Goal: Information Seeking & Learning: Learn about a topic

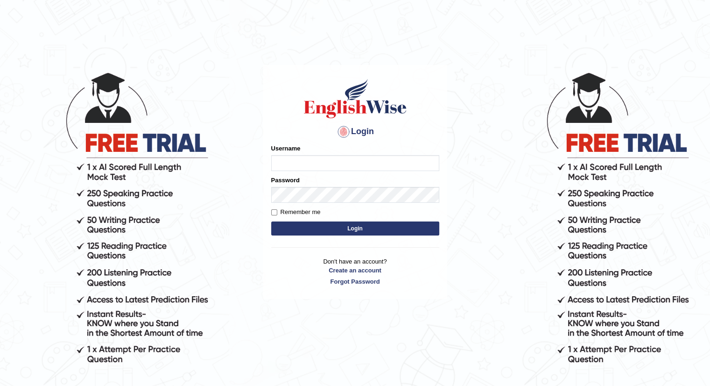
type input "Rishnishineli"
click at [350, 228] on button "Login" at bounding box center [355, 228] width 168 height 14
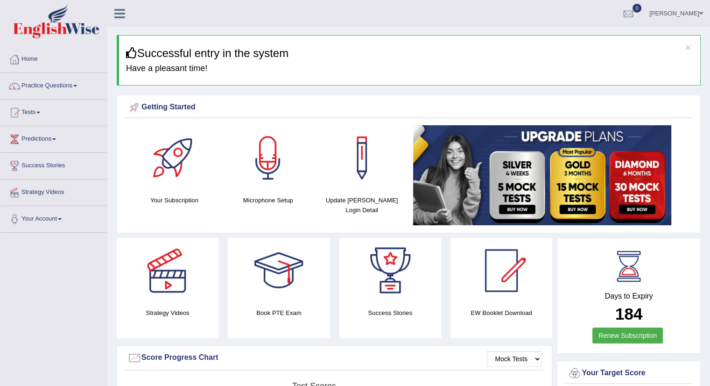
click at [684, 14] on link "[PERSON_NAME]" at bounding box center [677, 12] width 68 height 24
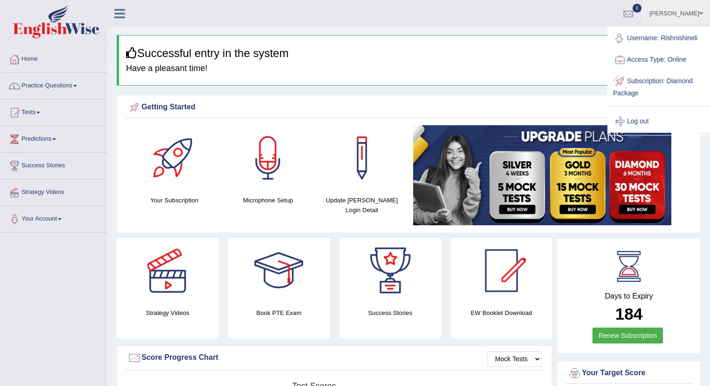
click at [642, 119] on link "Log out" at bounding box center [658, 121] width 101 height 21
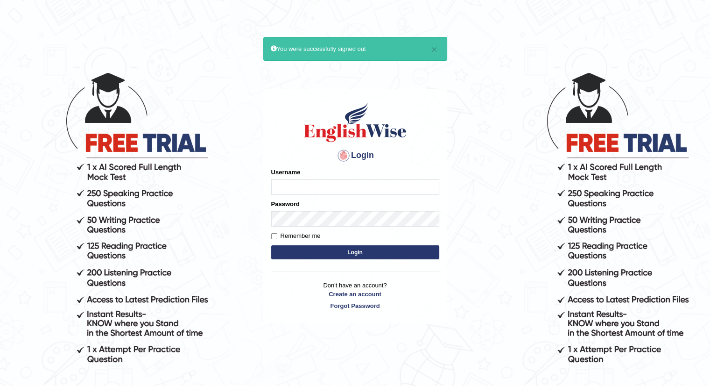
type input "Rishnishineli"
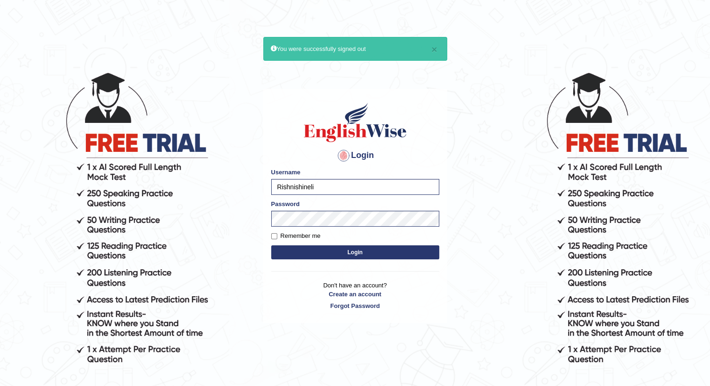
drag, startPoint x: 323, startPoint y: 185, endPoint x: 231, endPoint y: 181, distance: 92.1
click at [231, 181] on body "× You were successfully signed out Login Please fix the following errors: Usern…" at bounding box center [355, 228] width 710 height 386
click at [301, 251] on button "Login" at bounding box center [355, 252] width 168 height 14
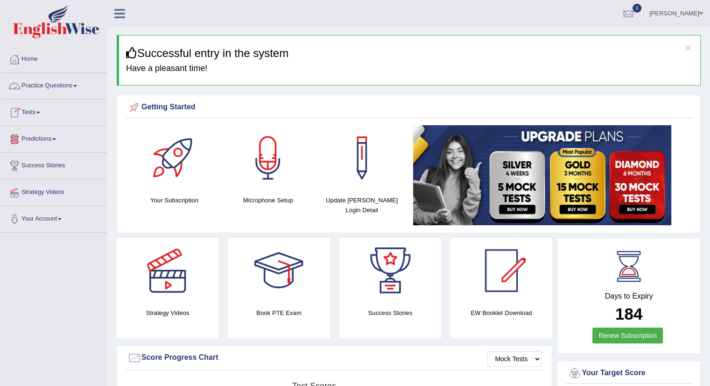
click at [28, 108] on link "Tests" at bounding box center [53, 110] width 106 height 23
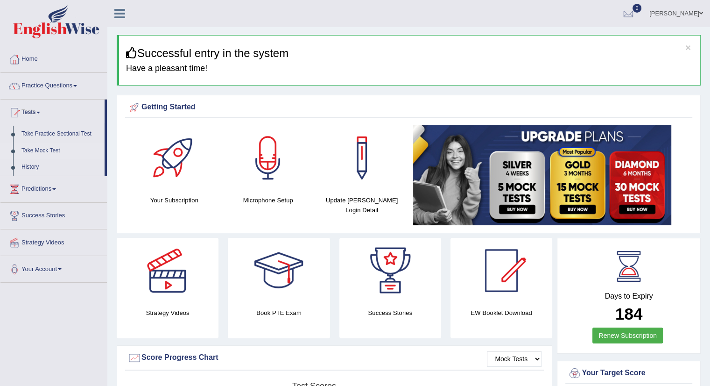
click at [39, 151] on link "Take Mock Test" at bounding box center [60, 150] width 87 height 17
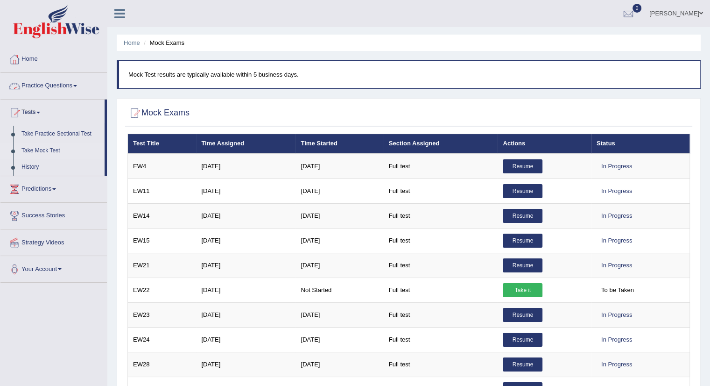
click at [67, 85] on link "Practice Questions" at bounding box center [53, 84] width 106 height 23
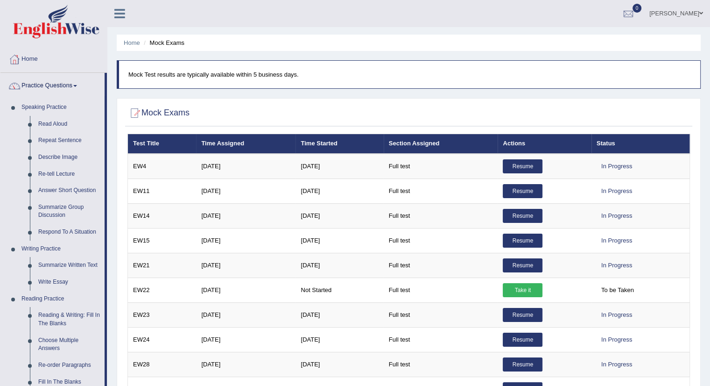
click at [692, 13] on link "[PERSON_NAME]" at bounding box center [677, 12] width 68 height 24
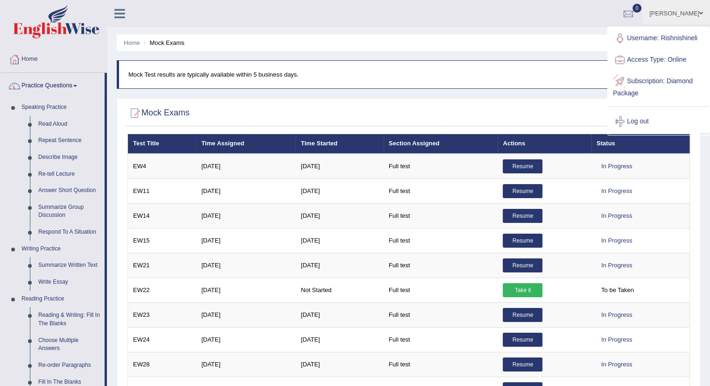
click at [660, 82] on link "Subscription: Diamond Package" at bounding box center [658, 86] width 101 height 31
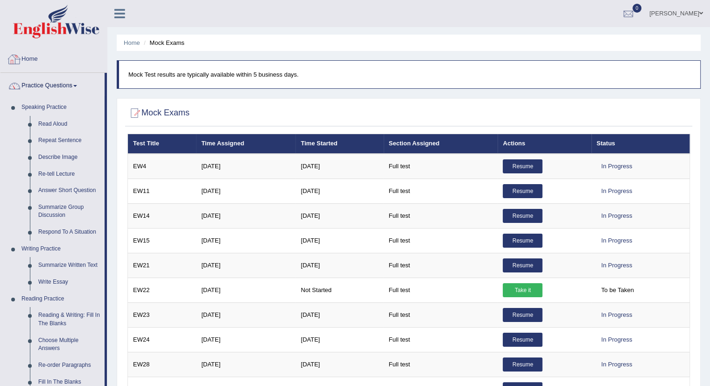
click at [39, 57] on link "Home" at bounding box center [53, 57] width 106 height 23
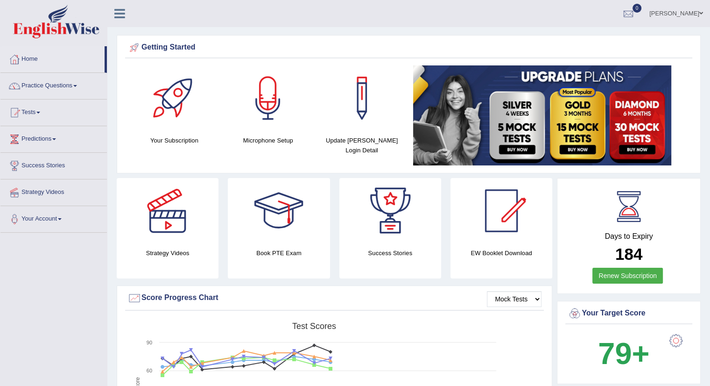
click at [688, 8] on link "[PERSON_NAME]" at bounding box center [677, 12] width 68 height 24
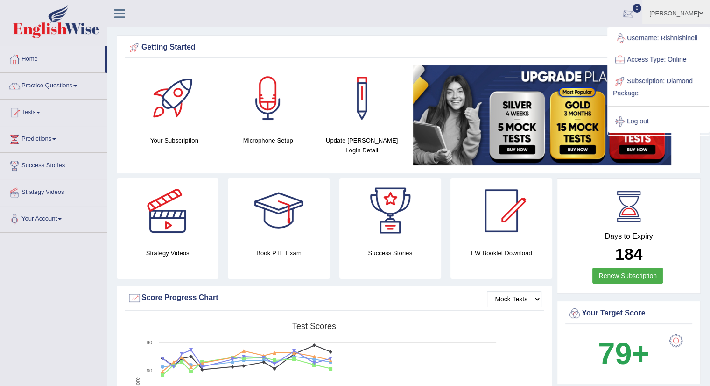
click at [577, 40] on div "Getting Started" at bounding box center [408, 49] width 567 height 18
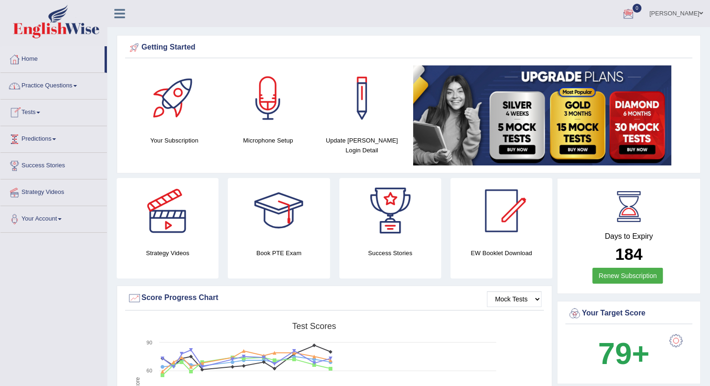
click at [40, 138] on link "Predictions" at bounding box center [53, 137] width 106 height 23
click at [50, 158] on link "Latest Predictions" at bounding box center [60, 160] width 87 height 17
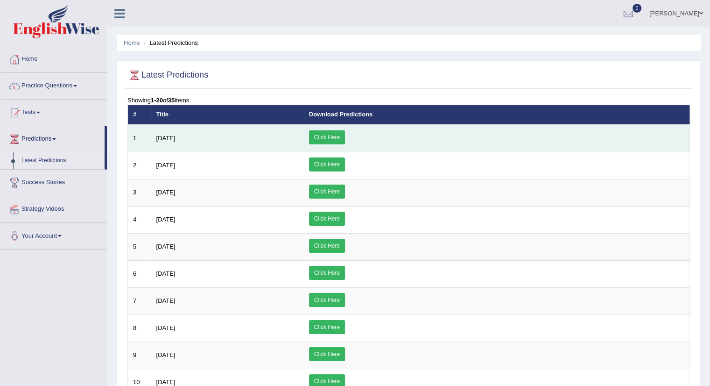
click at [345, 139] on link "Click Here" at bounding box center [327, 137] width 36 height 14
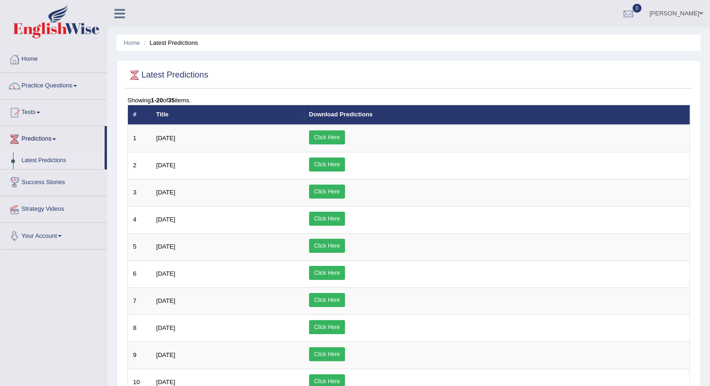
click at [54, 232] on link "Your Account" at bounding box center [53, 234] width 106 height 23
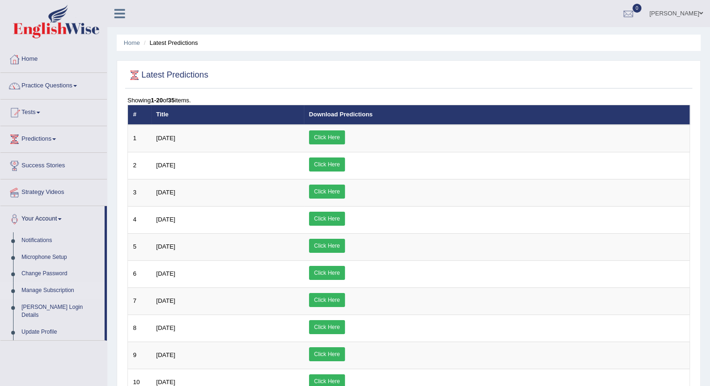
click at [43, 288] on link "Manage Subscription" at bounding box center [60, 290] width 87 height 17
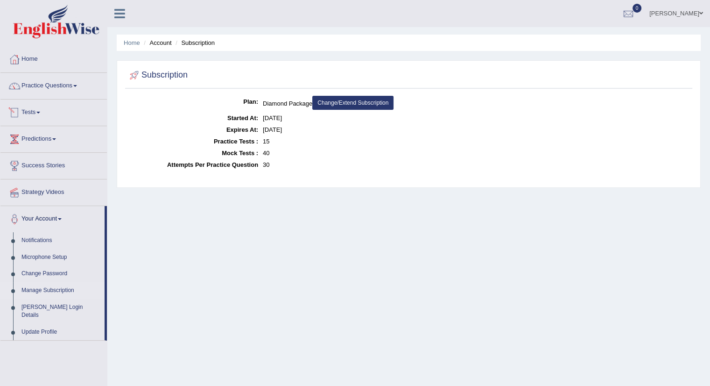
click at [38, 109] on link "Tests" at bounding box center [53, 110] width 106 height 23
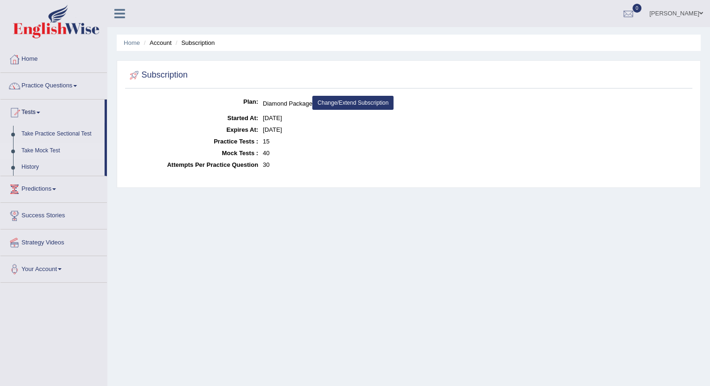
click at [44, 151] on link "Take Mock Test" at bounding box center [60, 150] width 87 height 17
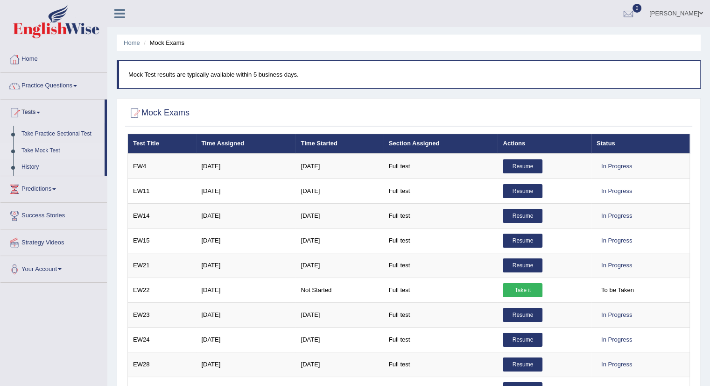
click at [175, 109] on h2 "Mock Exams" at bounding box center [158, 113] width 62 height 14
click at [133, 113] on div at bounding box center [134, 113] width 14 height 14
drag, startPoint x: 134, startPoint y: 113, endPoint x: 127, endPoint y: 106, distance: 9.9
click at [127, 106] on div "Mock Exams" at bounding box center [408, 114] width 567 height 23
click at [137, 113] on div at bounding box center [134, 113] width 14 height 14
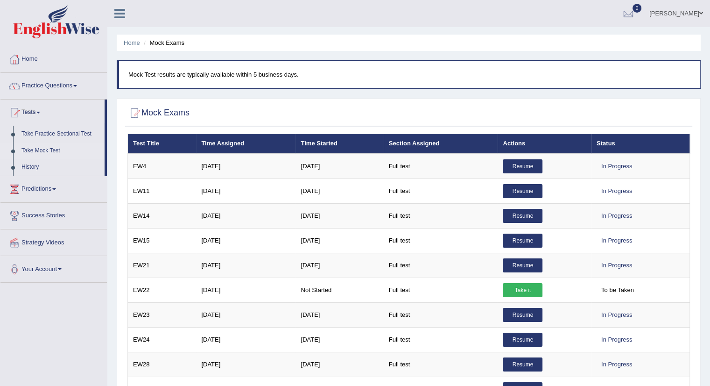
click at [246, 114] on div at bounding box center [408, 113] width 563 height 19
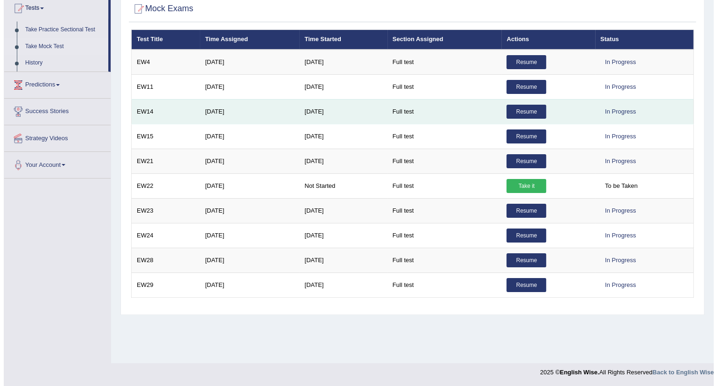
scroll to position [105, 0]
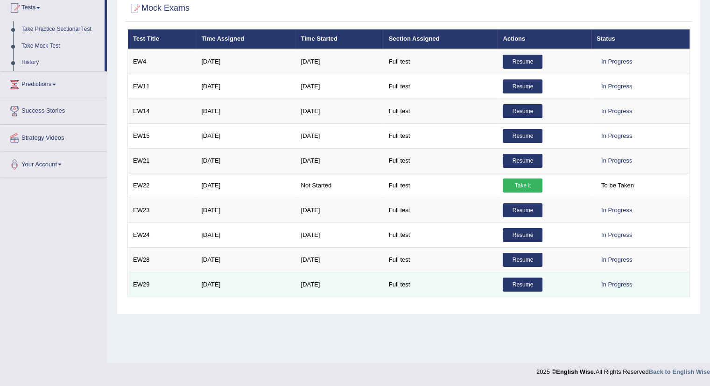
click at [510, 283] on link "Resume" at bounding box center [523, 284] width 40 height 14
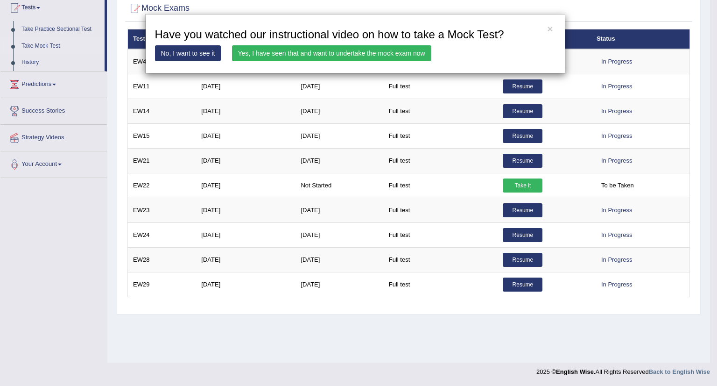
click at [359, 56] on link "Yes, I have seen that and want to undertake the mock exam now" at bounding box center [331, 53] width 199 height 16
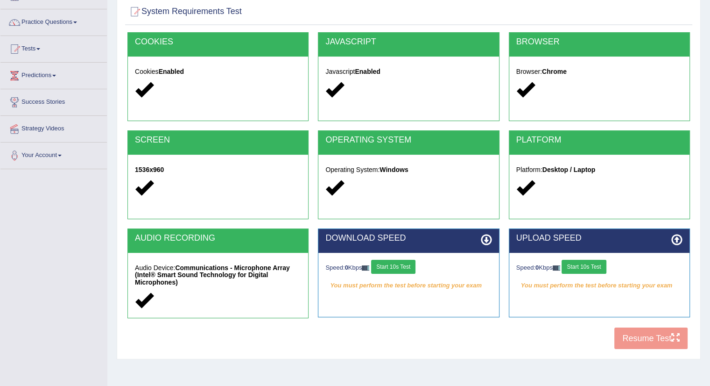
scroll to position [105, 0]
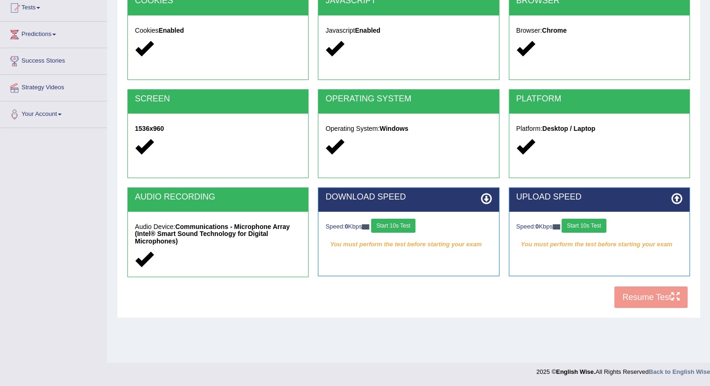
click at [401, 226] on button "Start 10s Test" at bounding box center [393, 226] width 44 height 14
click at [579, 225] on button "Start 10s Test" at bounding box center [584, 226] width 44 height 14
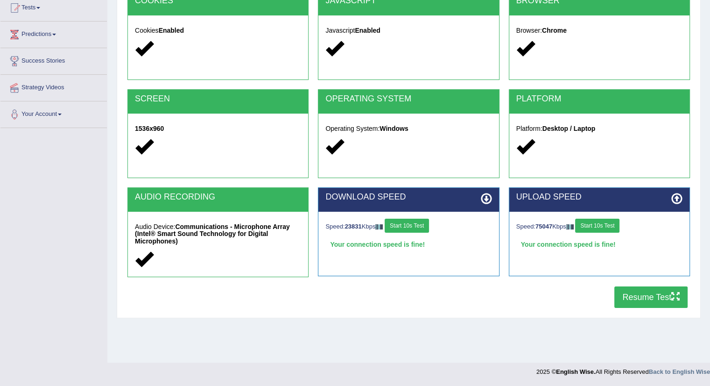
click at [636, 296] on button "Resume Test" at bounding box center [651, 296] width 73 height 21
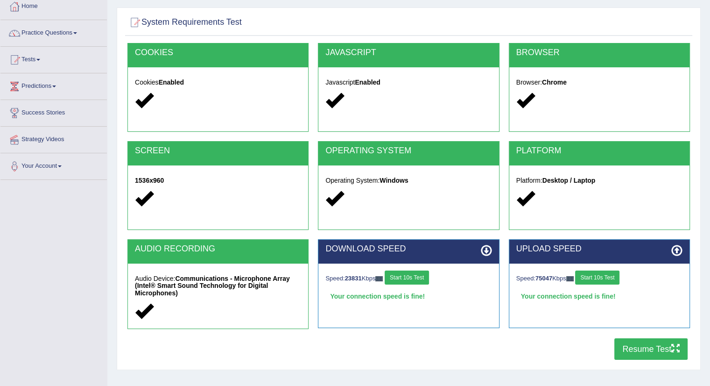
scroll to position [0, 0]
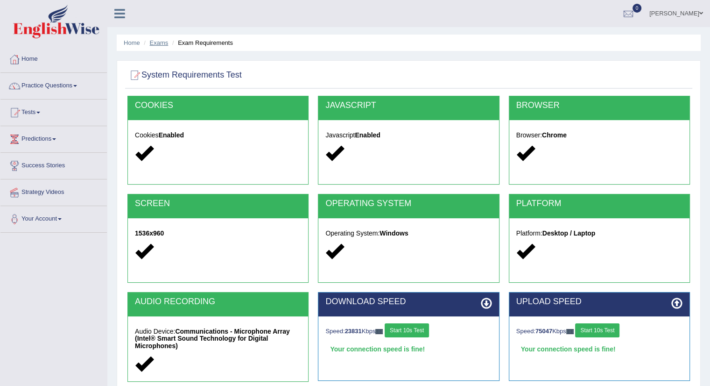
click at [161, 40] on link "Exams" at bounding box center [159, 42] width 19 height 7
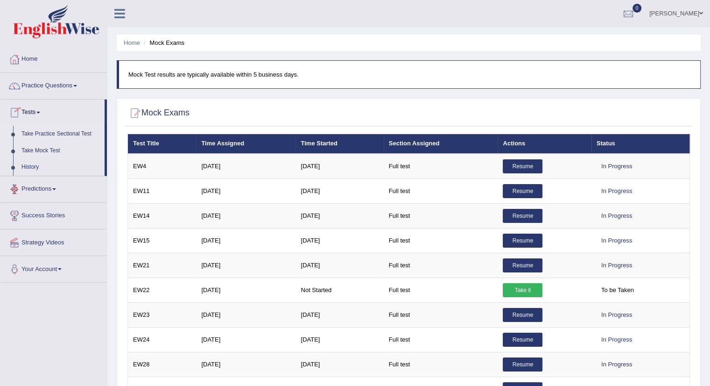
click at [47, 132] on link "Take Practice Sectional Test" at bounding box center [60, 134] width 87 height 17
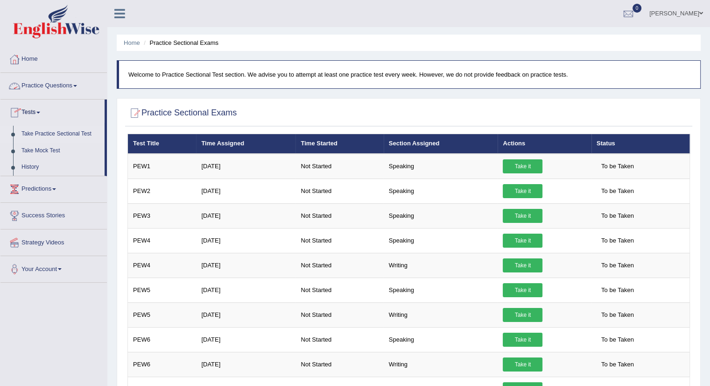
click at [79, 87] on link "Practice Questions" at bounding box center [53, 84] width 106 height 23
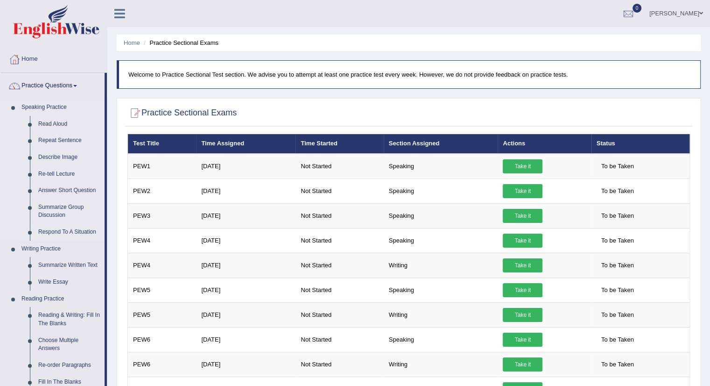
click at [89, 232] on link "Respond To A Situation" at bounding box center [69, 232] width 71 height 17
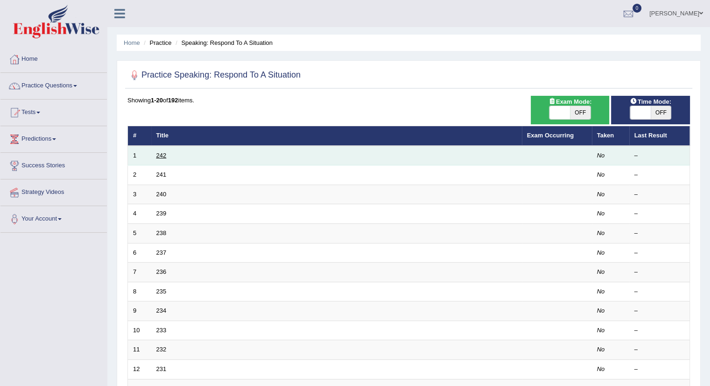
click at [161, 156] on link "242" at bounding box center [161, 155] width 10 height 7
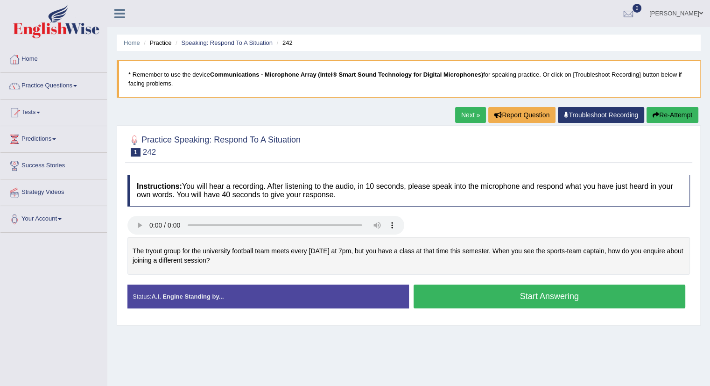
click at [70, 87] on link "Practice Questions" at bounding box center [53, 84] width 106 height 23
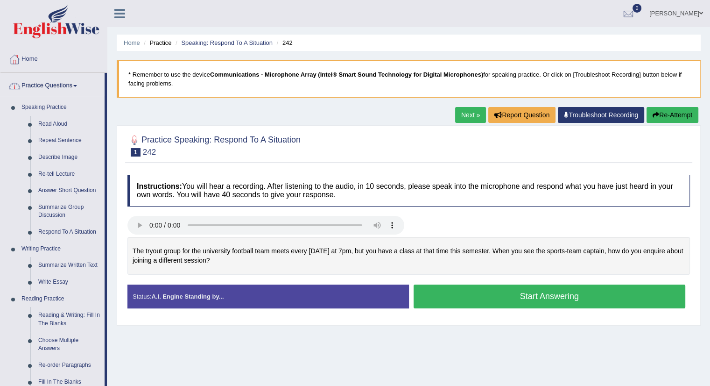
click at [68, 88] on link "Practice Questions" at bounding box center [52, 84] width 104 height 23
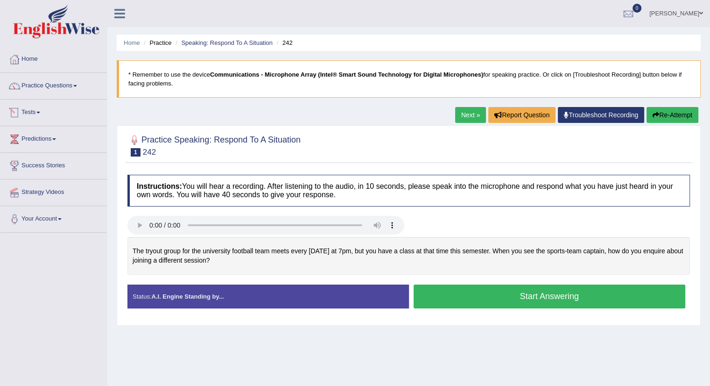
click at [34, 112] on link "Tests" at bounding box center [53, 110] width 106 height 23
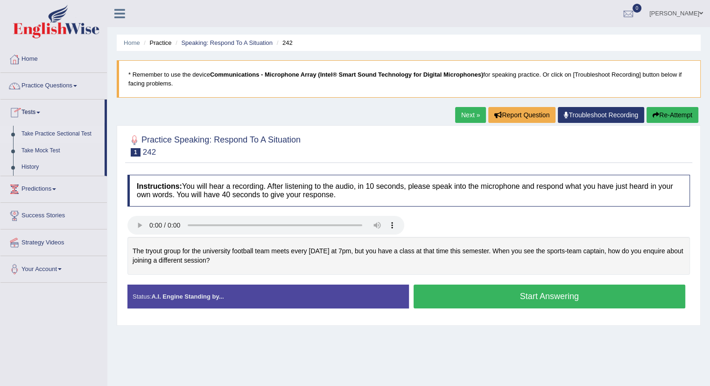
click at [40, 136] on link "Take Practice Sectional Test" at bounding box center [60, 134] width 87 height 17
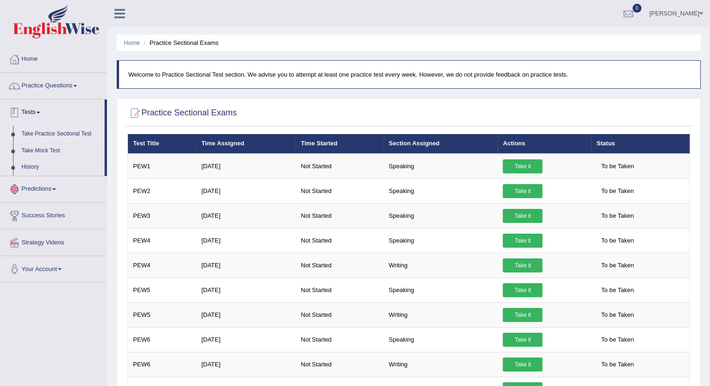
click at [40, 112] on span at bounding box center [38, 113] width 4 height 2
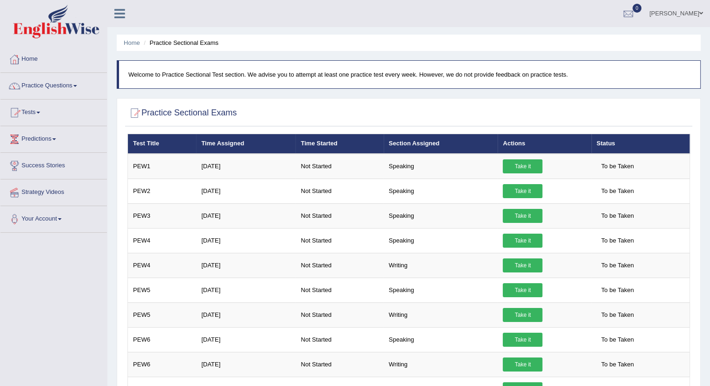
click at [31, 114] on link "Tests" at bounding box center [53, 110] width 106 height 23
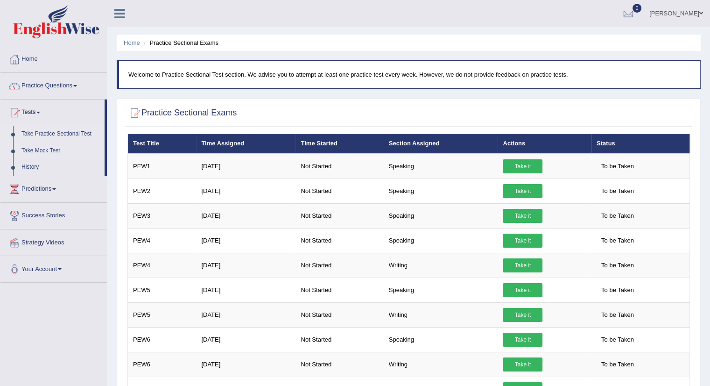
click at [42, 151] on link "Take Mock Test" at bounding box center [60, 150] width 87 height 17
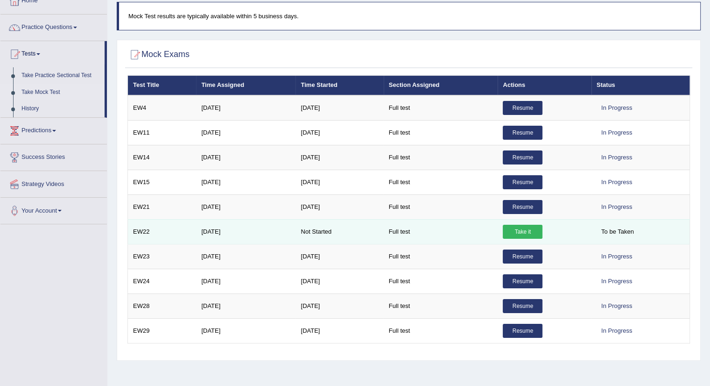
scroll to position [58, 0]
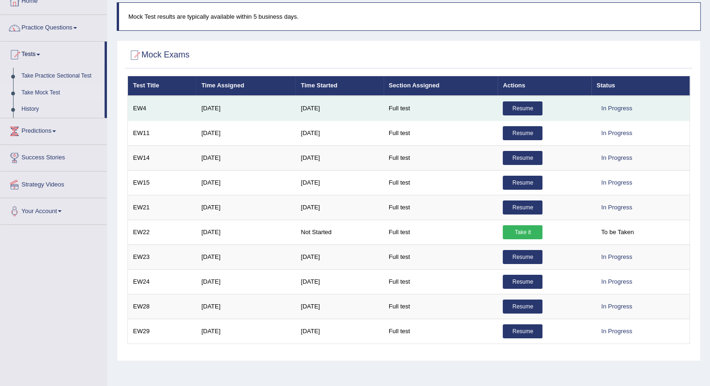
click at [521, 107] on link "Resume" at bounding box center [523, 108] width 40 height 14
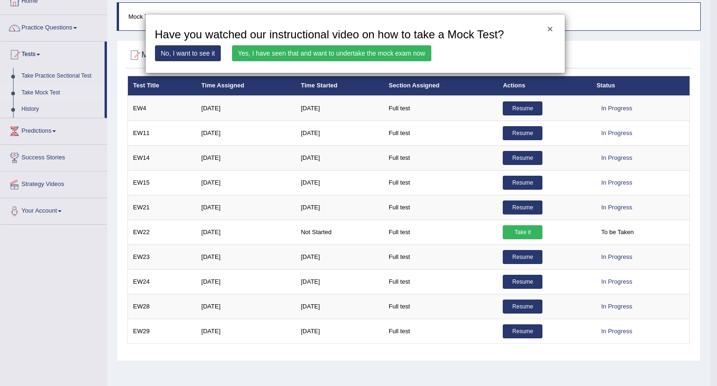
click at [547, 25] on button "×" at bounding box center [550, 29] width 6 height 10
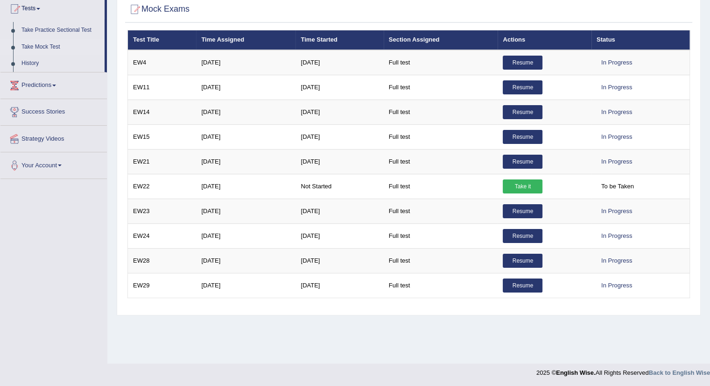
scroll to position [105, 0]
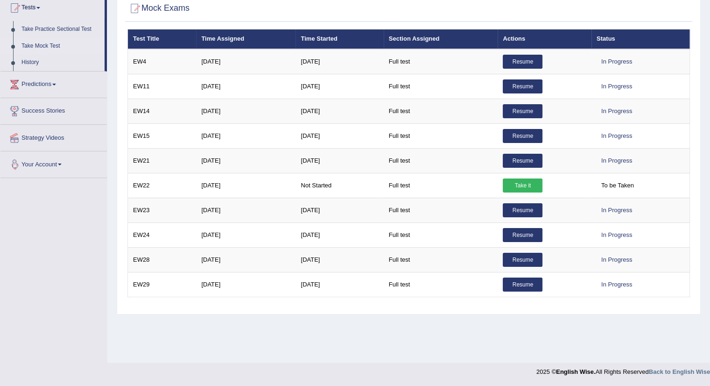
click at [44, 163] on link "Your Account" at bounding box center [53, 162] width 106 height 23
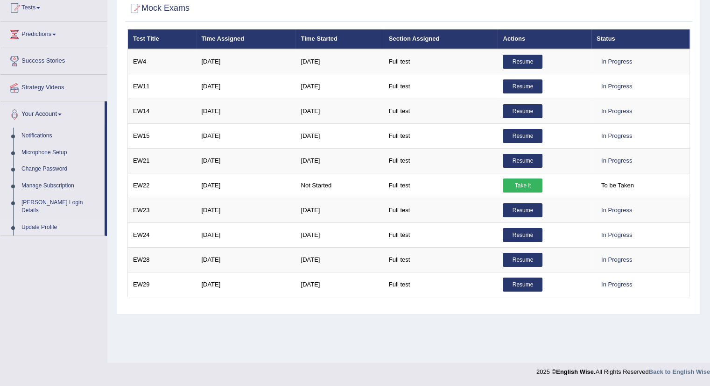
click at [51, 219] on link "Update Profile" at bounding box center [60, 227] width 87 height 17
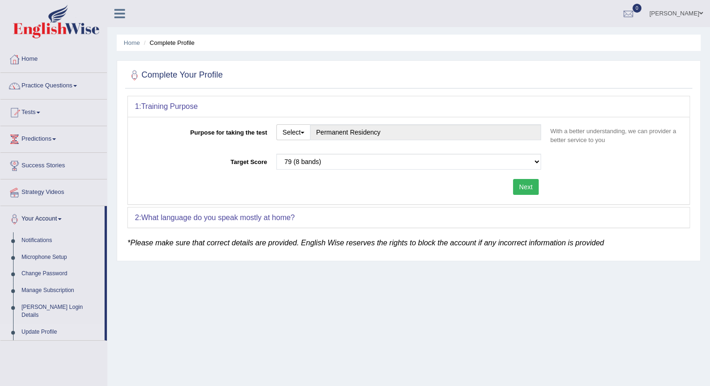
click at [200, 216] on b "What language do you speak mostly at home?" at bounding box center [218, 217] width 154 height 8
click at [59, 219] on link "Your Account" at bounding box center [52, 217] width 104 height 23
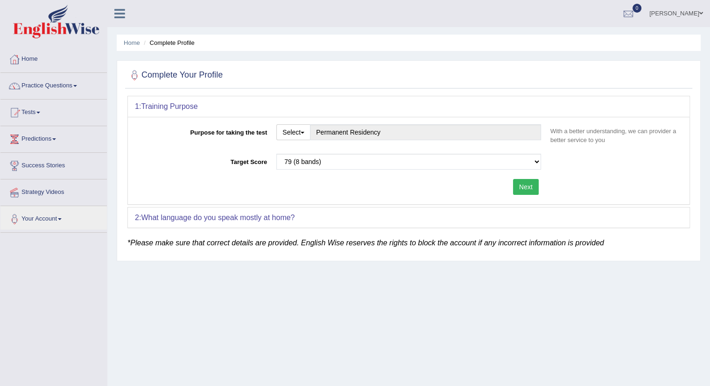
click at [690, 8] on link "[PERSON_NAME]" at bounding box center [677, 12] width 68 height 24
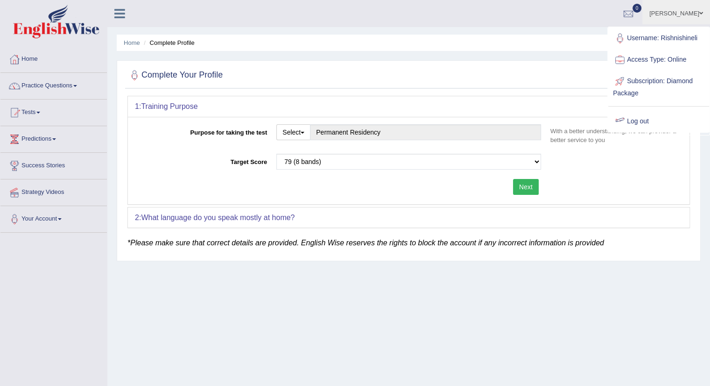
click at [664, 78] on link "Subscription: Diamond Package" at bounding box center [658, 86] width 101 height 31
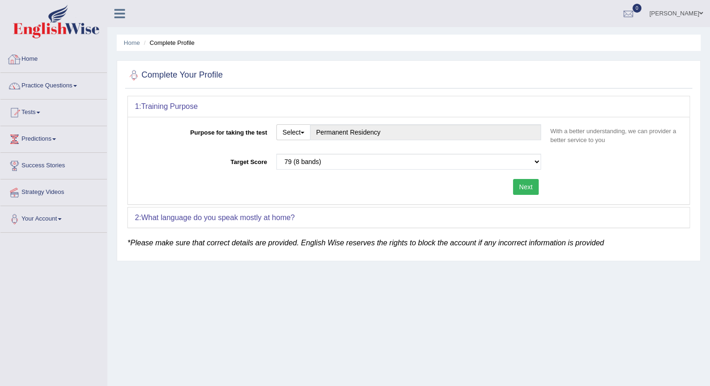
click at [122, 14] on icon at bounding box center [119, 13] width 11 height 12
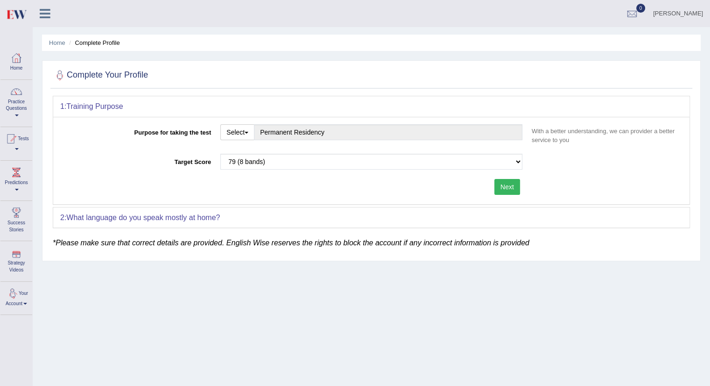
click at [23, 303] on link "Your Account" at bounding box center [16, 297] width 32 height 30
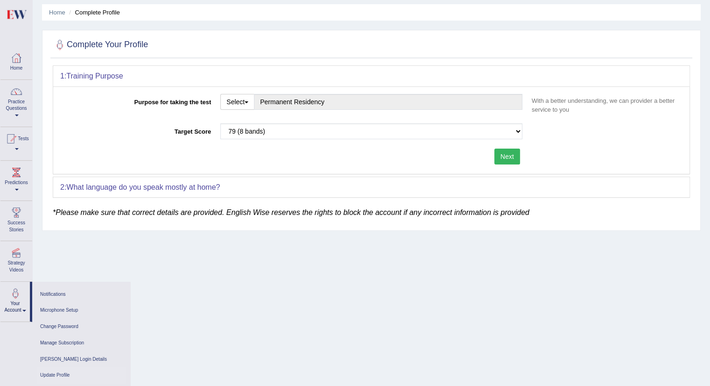
scroll to position [47, 0]
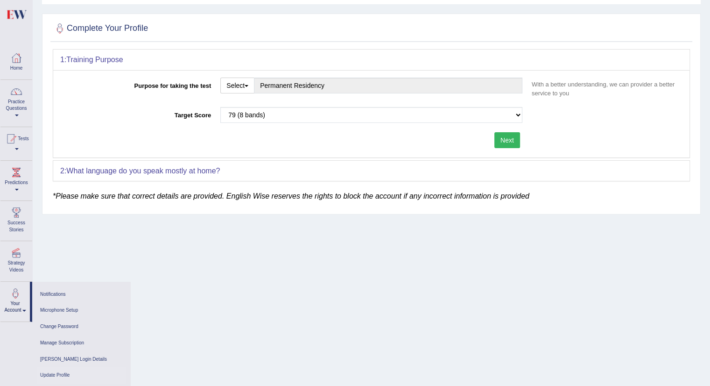
click at [93, 220] on div "Home Complete Profile Complete Your Profile 1: Training Purpose Purpose for tak…" at bounding box center [372, 186] width 678 height 467
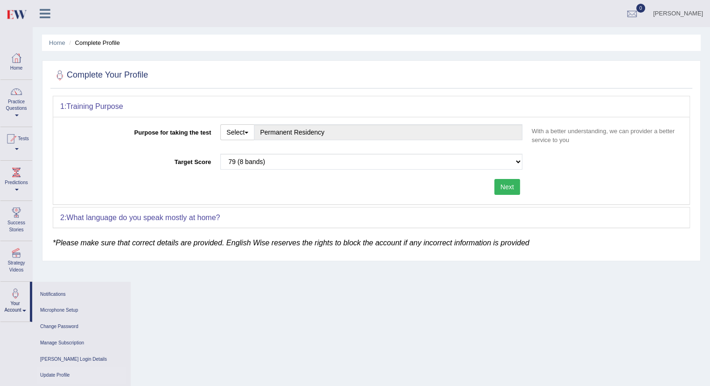
click at [691, 14] on link "[PERSON_NAME]" at bounding box center [678, 12] width 64 height 24
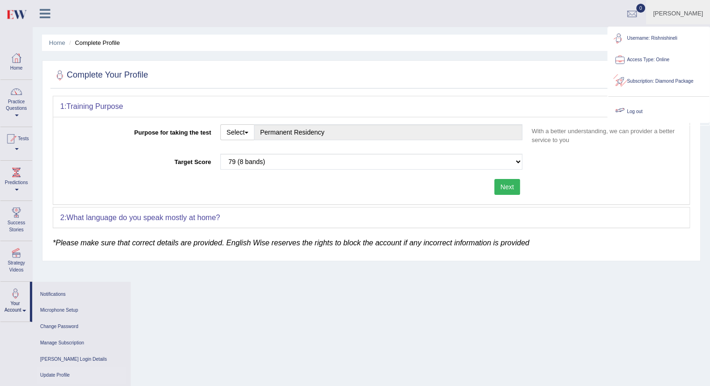
click at [641, 109] on link "Log out" at bounding box center [658, 111] width 101 height 21
